Goal: Check status: Check status

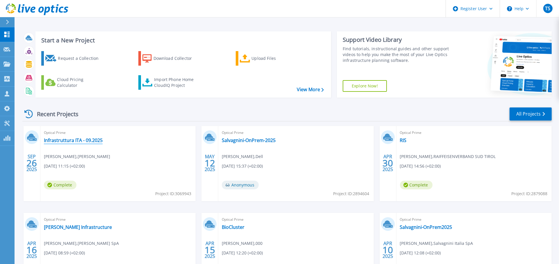
click at [63, 141] on link "Infrastruttura ITA - 09.2025" at bounding box center [73, 140] width 59 height 6
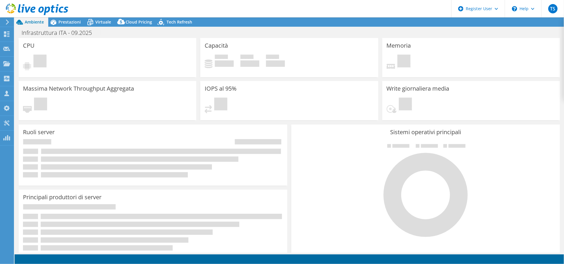
select select "EUFrankfurt"
select select "EUR"
